Goal: Contribute content

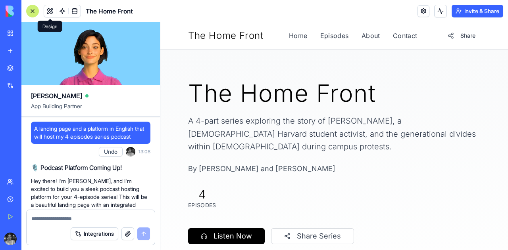
scroll to position [13759, 0]
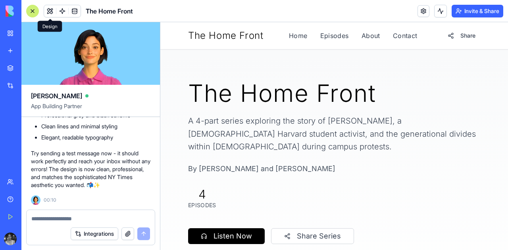
click at [79, 134] on li "Elegant, readable typography" at bounding box center [95, 138] width 109 height 8
click at [73, 221] on textarea at bounding box center [90, 219] width 119 height 8
type textarea "*"
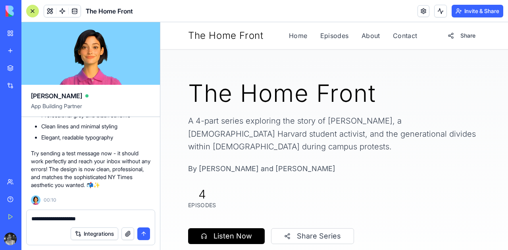
type textarea "**********"
click at [142, 234] on button "submit" at bounding box center [143, 234] width 13 height 13
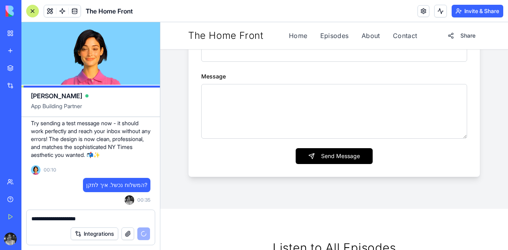
scroll to position [981, 0]
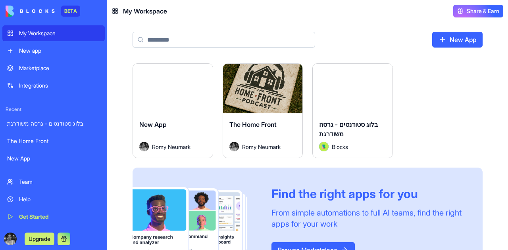
click at [245, 121] on span "The Home Front" at bounding box center [252, 125] width 47 height 8
